Goal: Information Seeking & Learning: Learn about a topic

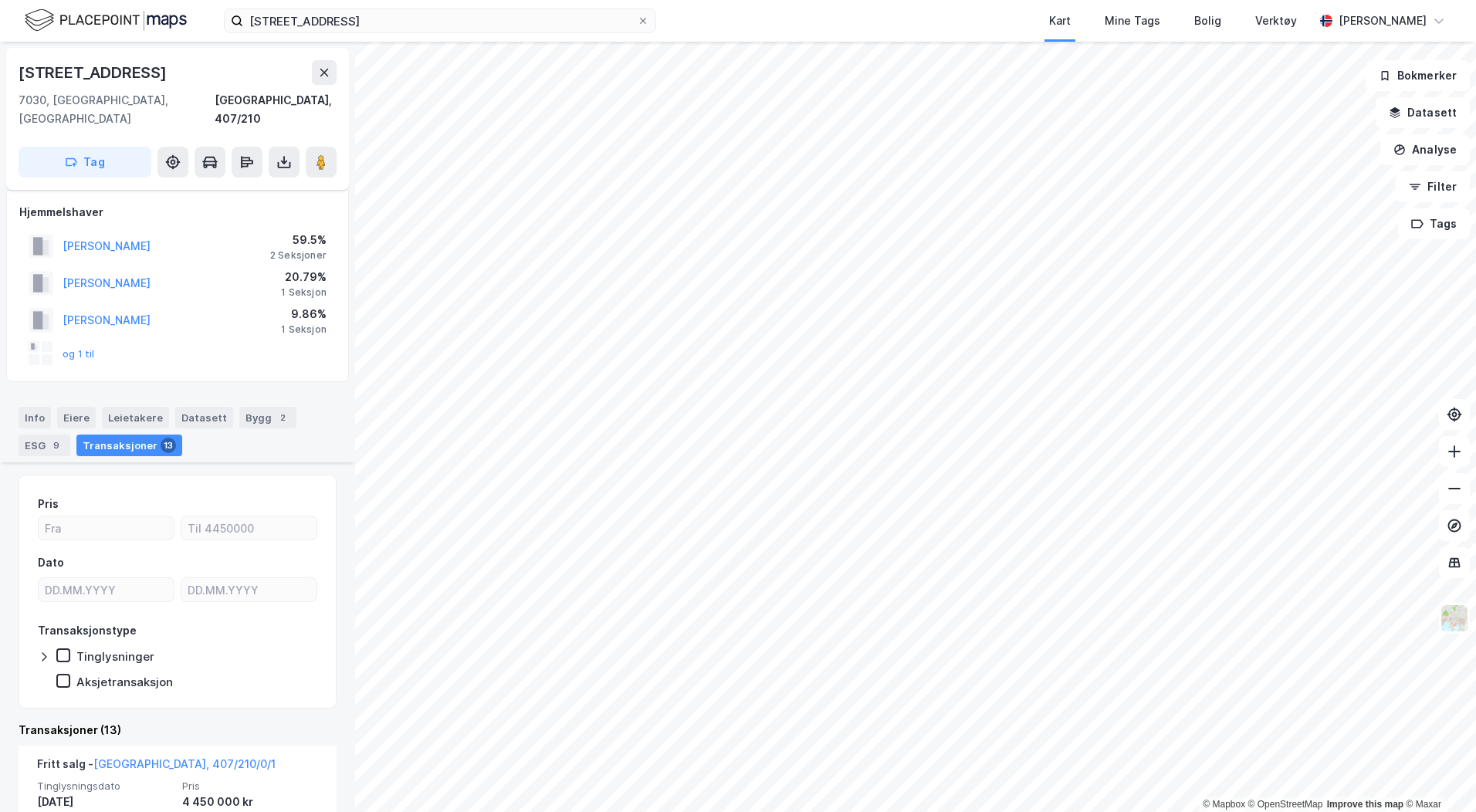
scroll to position [232, 0]
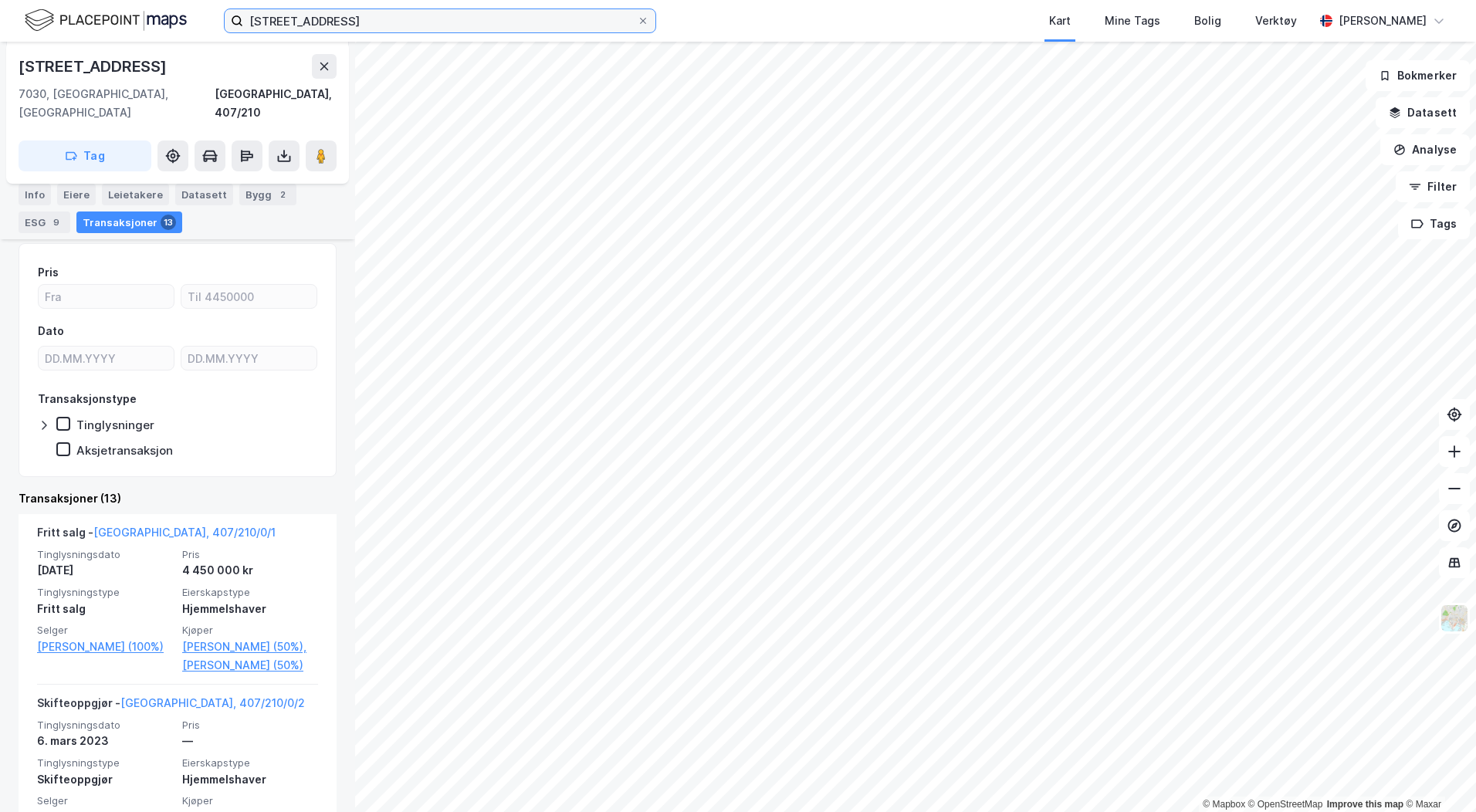
click at [398, 32] on input "[STREET_ADDRESS]" at bounding box center [439, 21] width 394 height 24
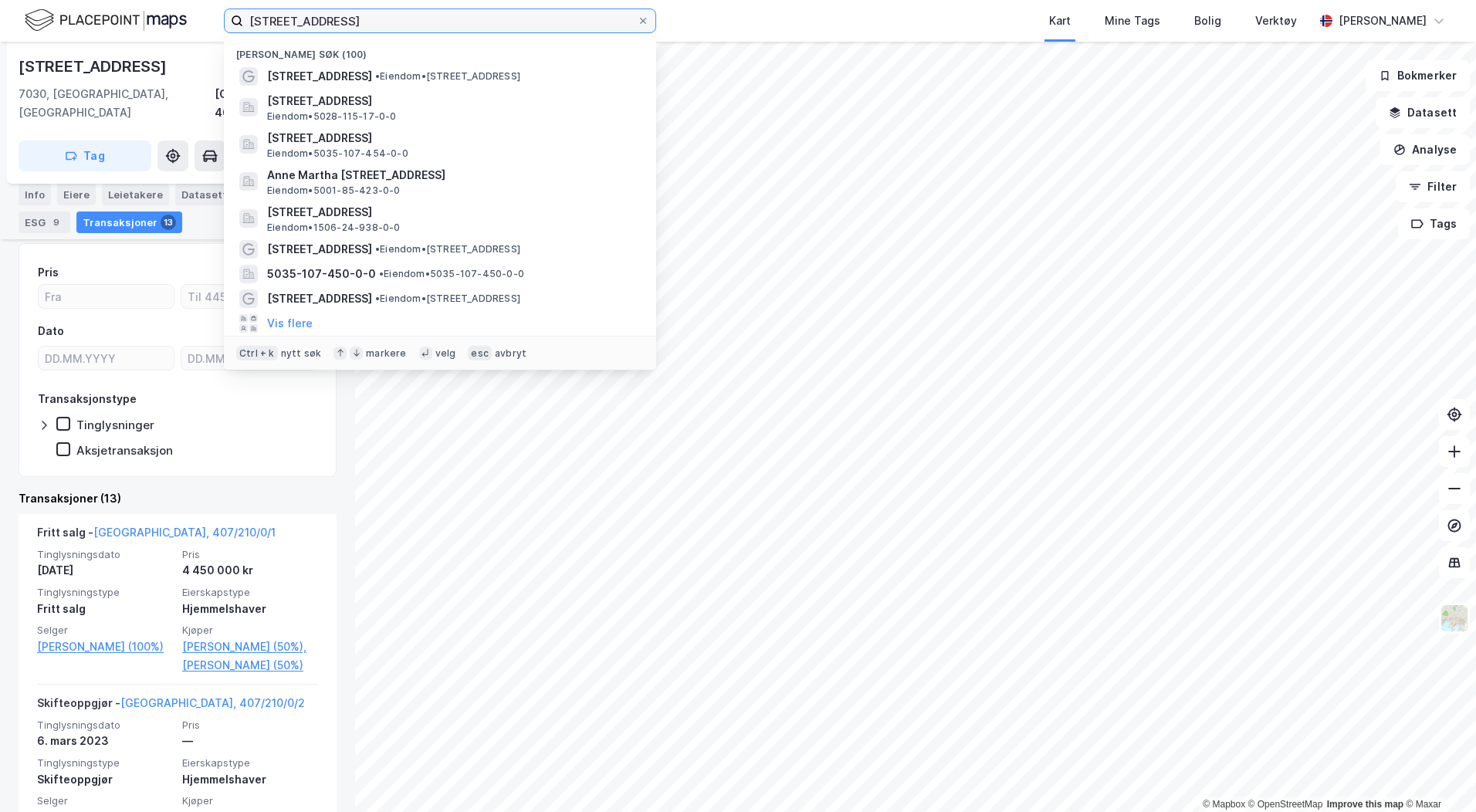
click at [400, 31] on input "[STREET_ADDRESS]" at bounding box center [439, 21] width 394 height 24
click at [400, 30] on input "[STREET_ADDRESS]" at bounding box center [439, 21] width 394 height 24
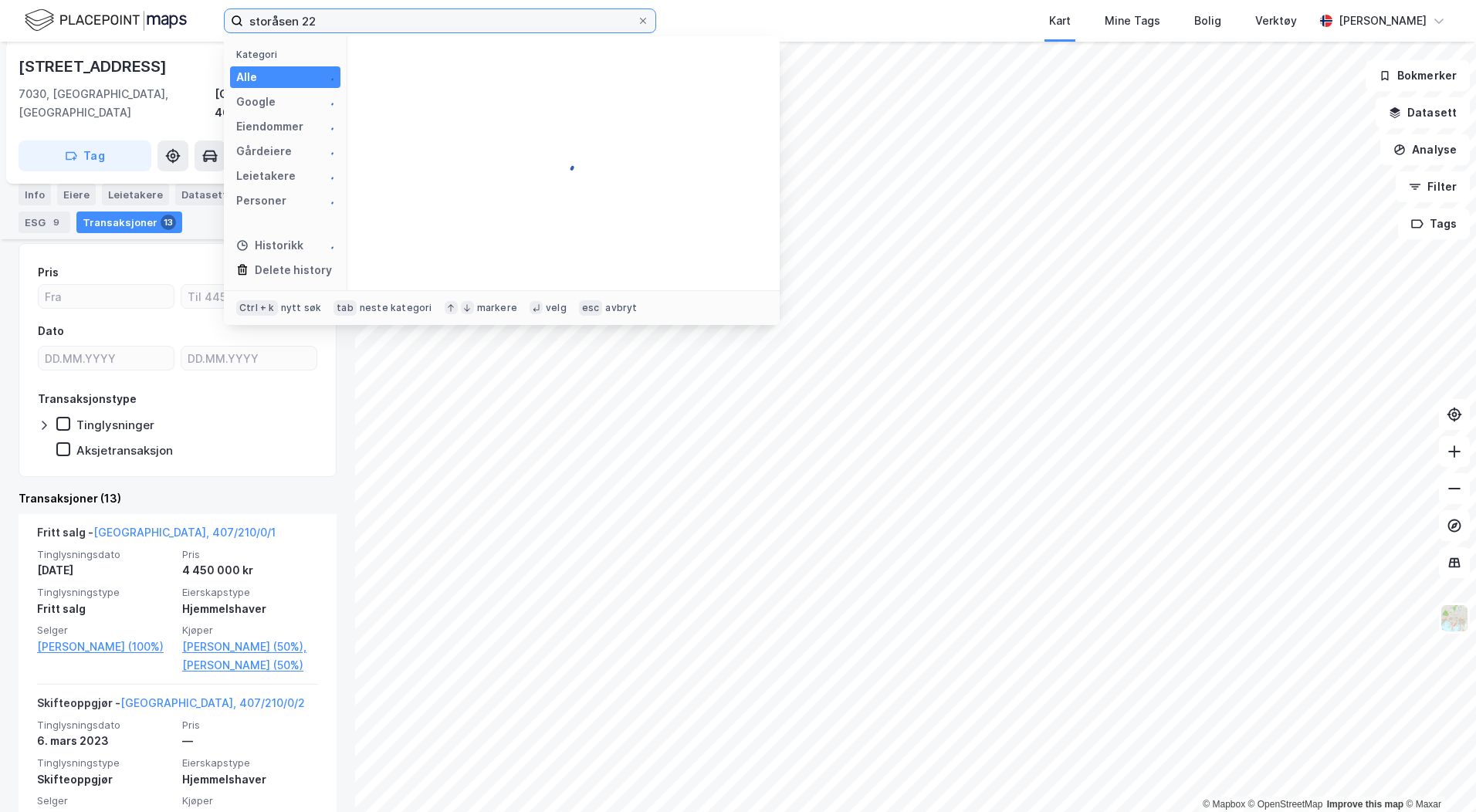
type input "storåsen 22"
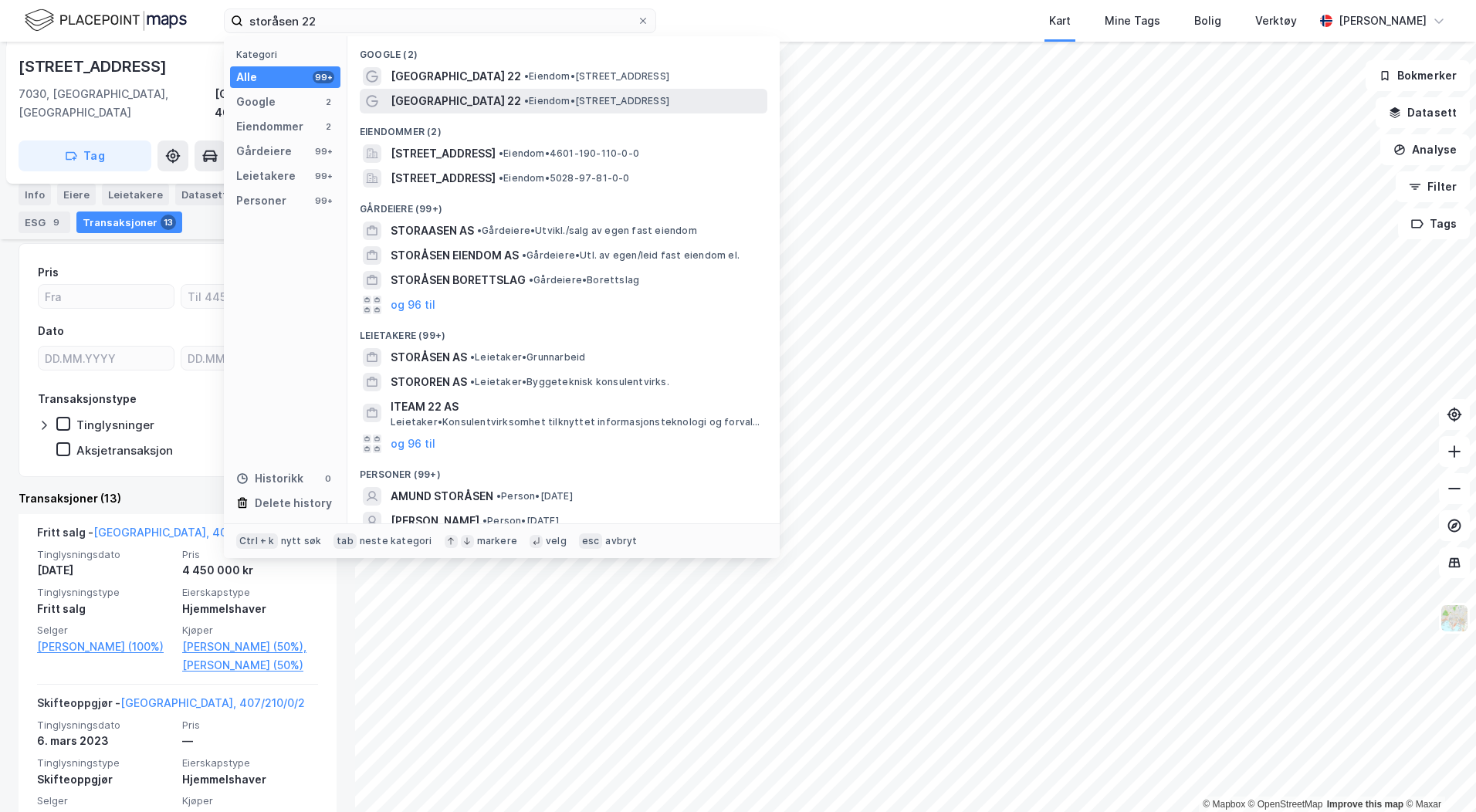
click at [420, 98] on span "[GEOGRAPHIC_DATA] 22" at bounding box center [455, 101] width 130 height 18
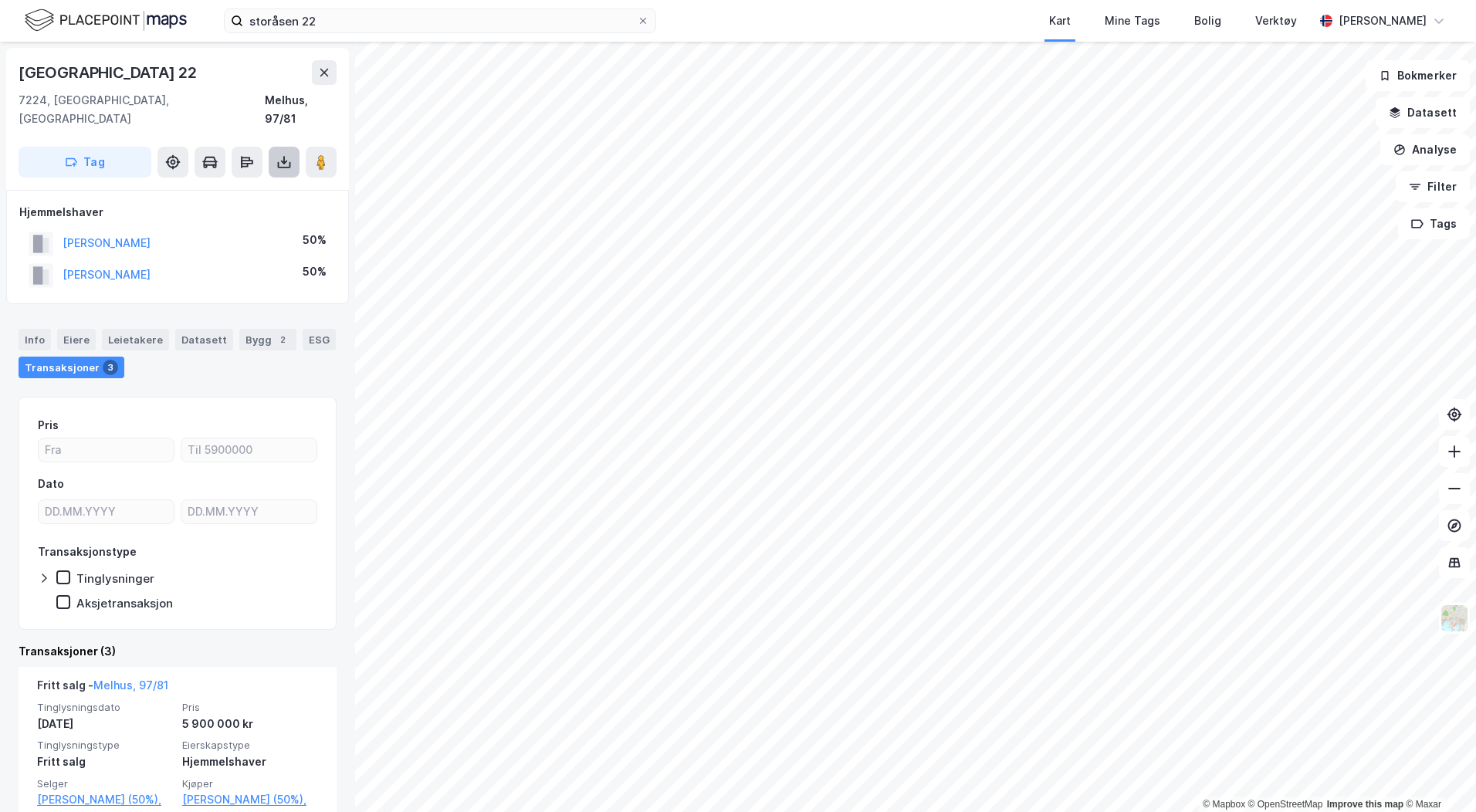
click at [281, 155] on icon at bounding box center [284, 162] width 15 height 15
click at [265, 181] on div "Last ned grunnbok" at bounding box center [218, 192] width 165 height 24
click at [258, 328] on div "Bygg 2" at bounding box center [268, 339] width 57 height 22
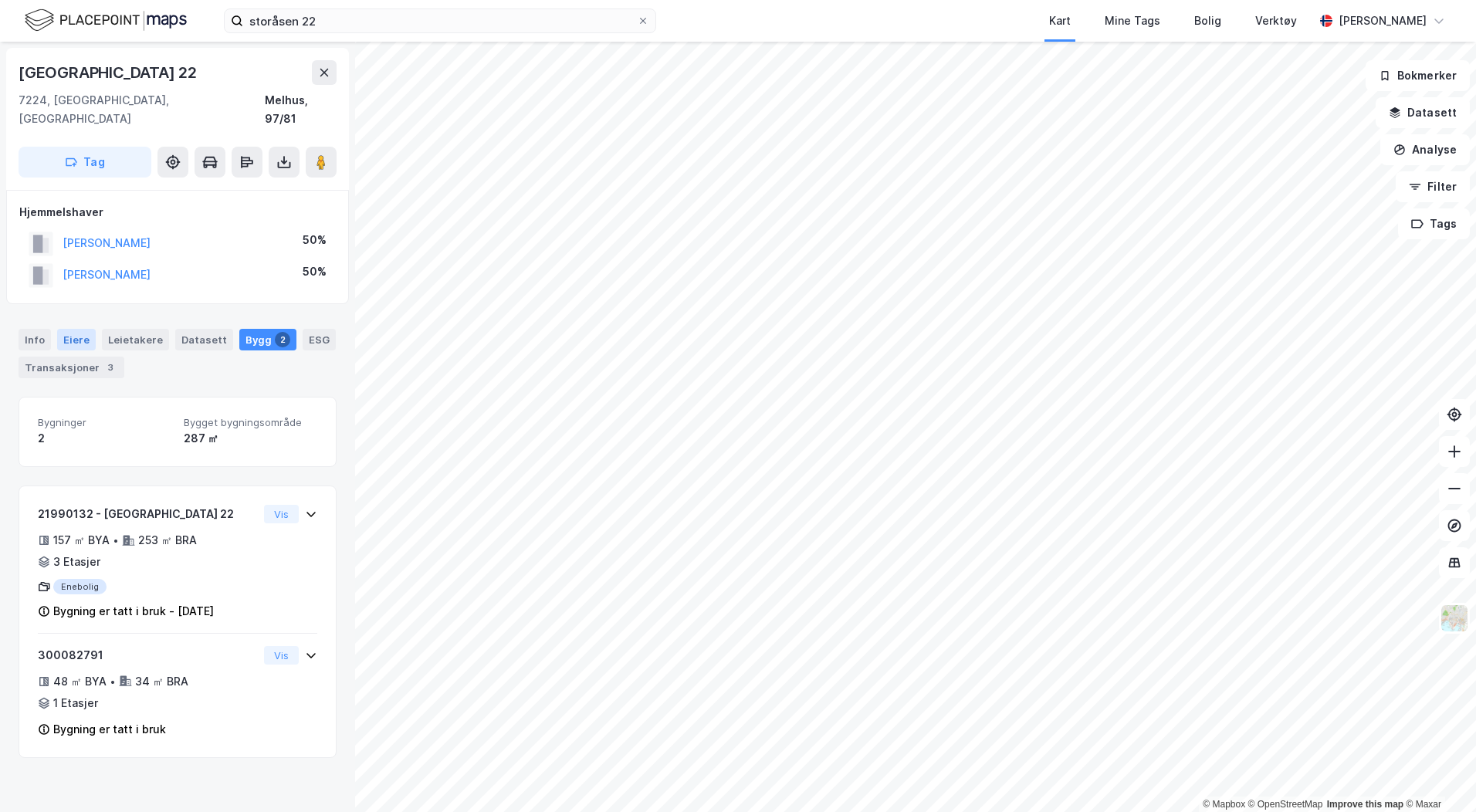
click at [92, 328] on div "Eiere" at bounding box center [76, 339] width 39 height 22
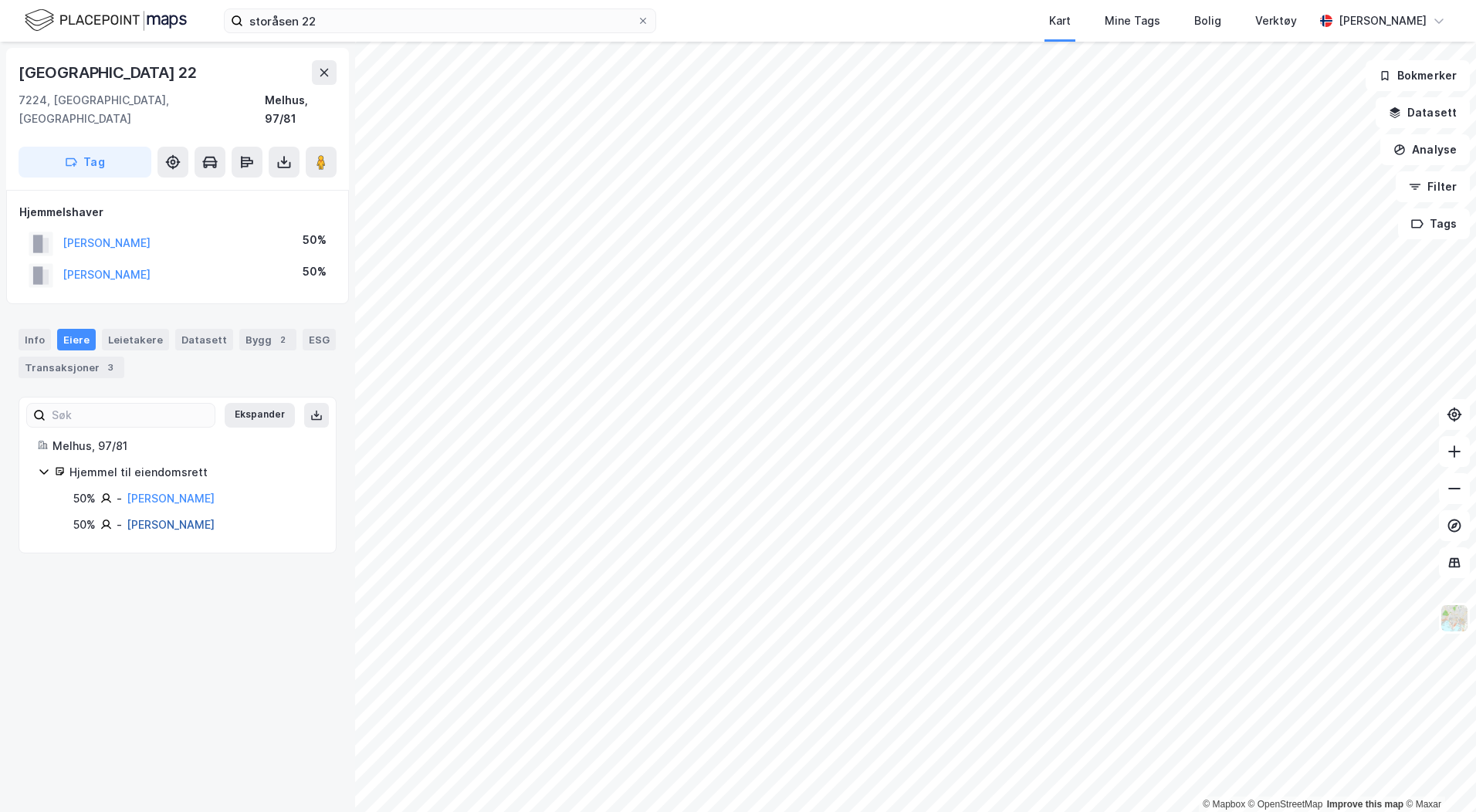
click at [155, 517] on link "[PERSON_NAME]" at bounding box center [171, 524] width 88 height 13
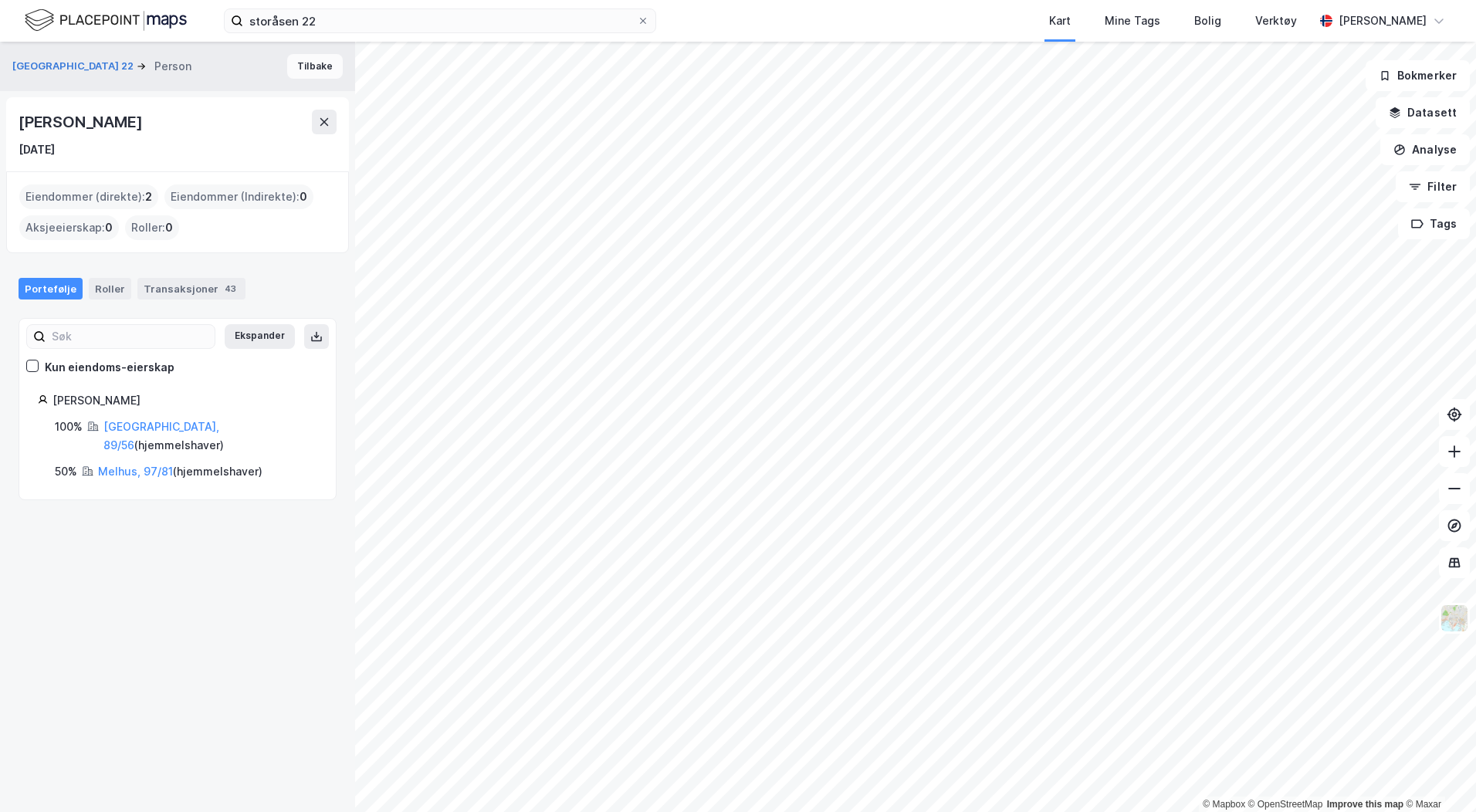
click at [293, 66] on button "Tilbake" at bounding box center [315, 65] width 55 height 24
